Goal: Task Accomplishment & Management: Use online tool/utility

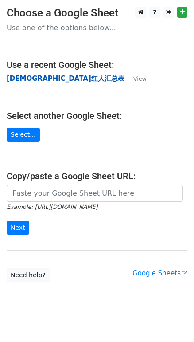
click at [46, 79] on strong "华人红人汇总表" at bounding box center [66, 79] width 118 height 8
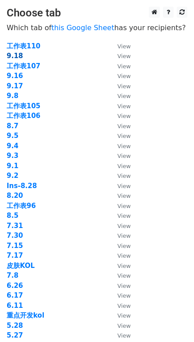
click at [18, 55] on strong "9.18" at bounding box center [15, 56] width 16 height 8
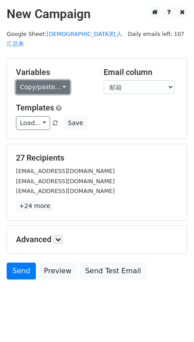
click at [39, 80] on link "Copy/paste..." at bounding box center [43, 87] width 54 height 14
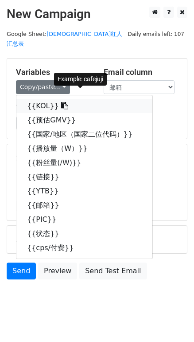
click at [51, 99] on link "{{KOL}}" at bounding box center [84, 106] width 136 height 14
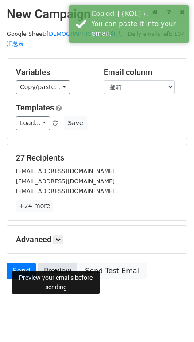
click at [58, 263] on link "Preview" at bounding box center [57, 271] width 39 height 17
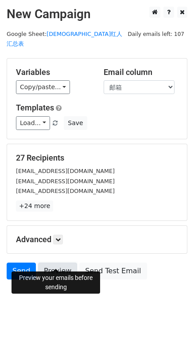
click at [61, 263] on link "Preview" at bounding box center [57, 271] width 39 height 17
